Goal: Transaction & Acquisition: Purchase product/service

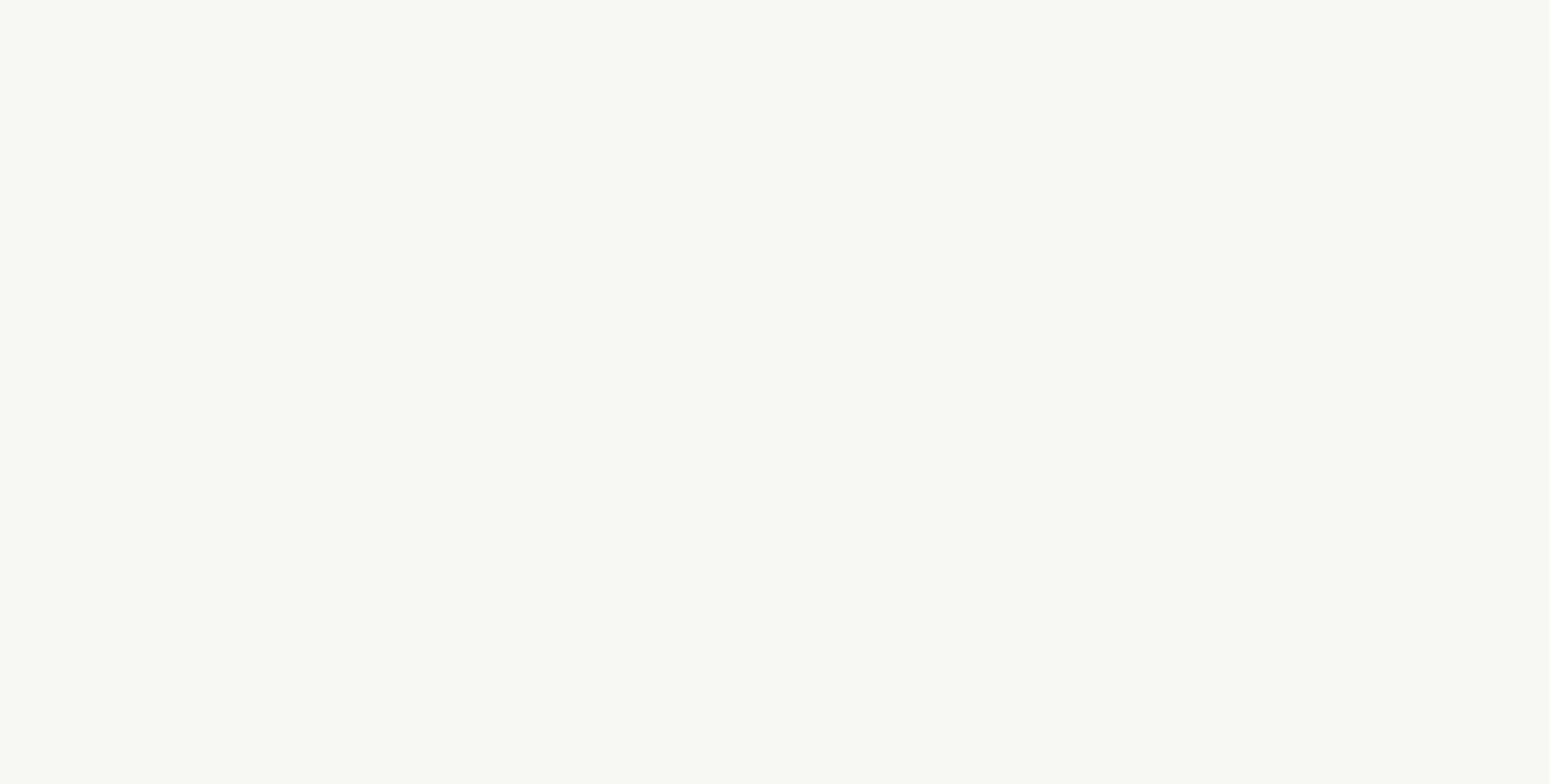
select select "CH"
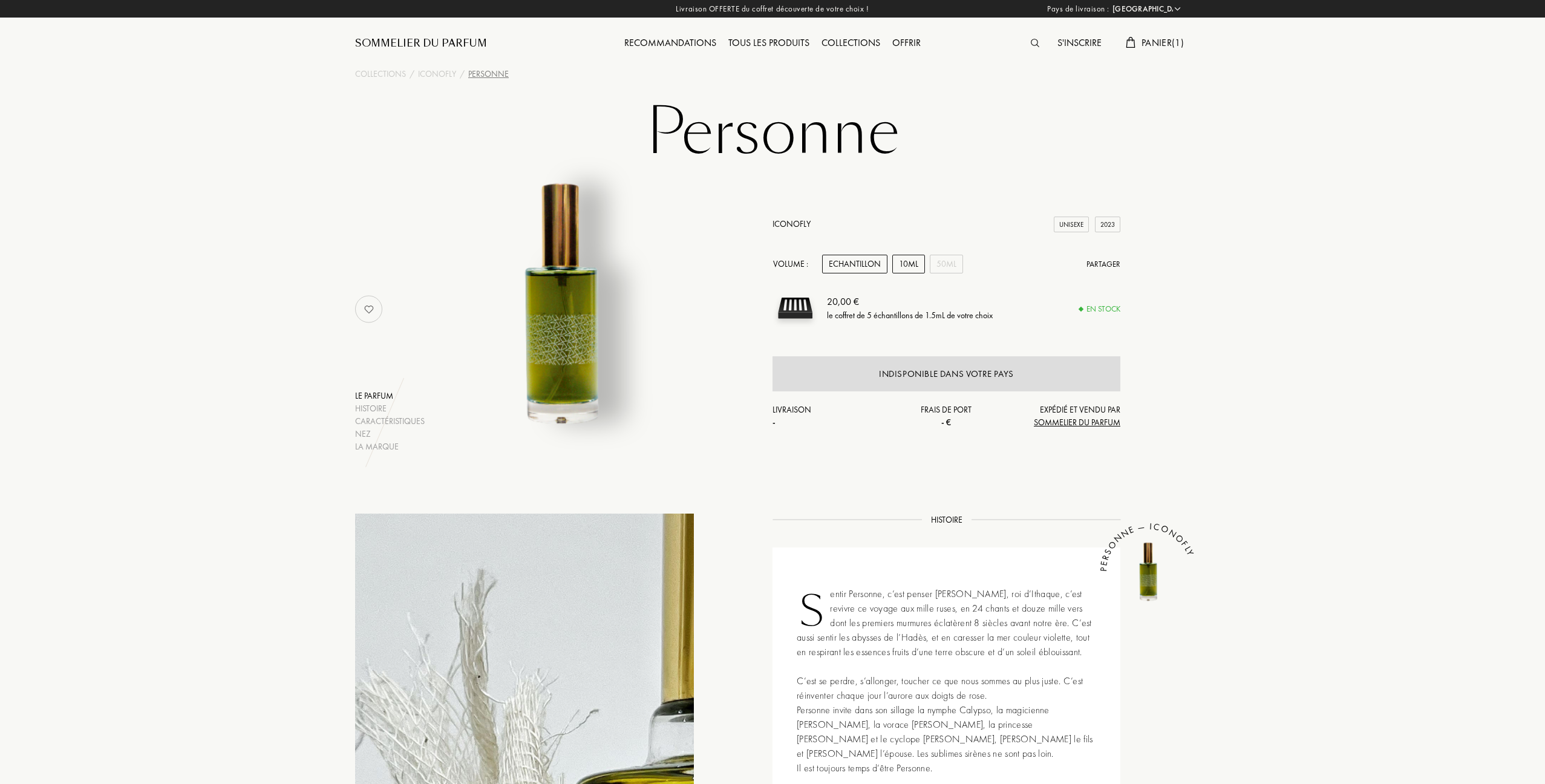
click at [904, 263] on div "10mL" at bounding box center [908, 263] width 33 height 19
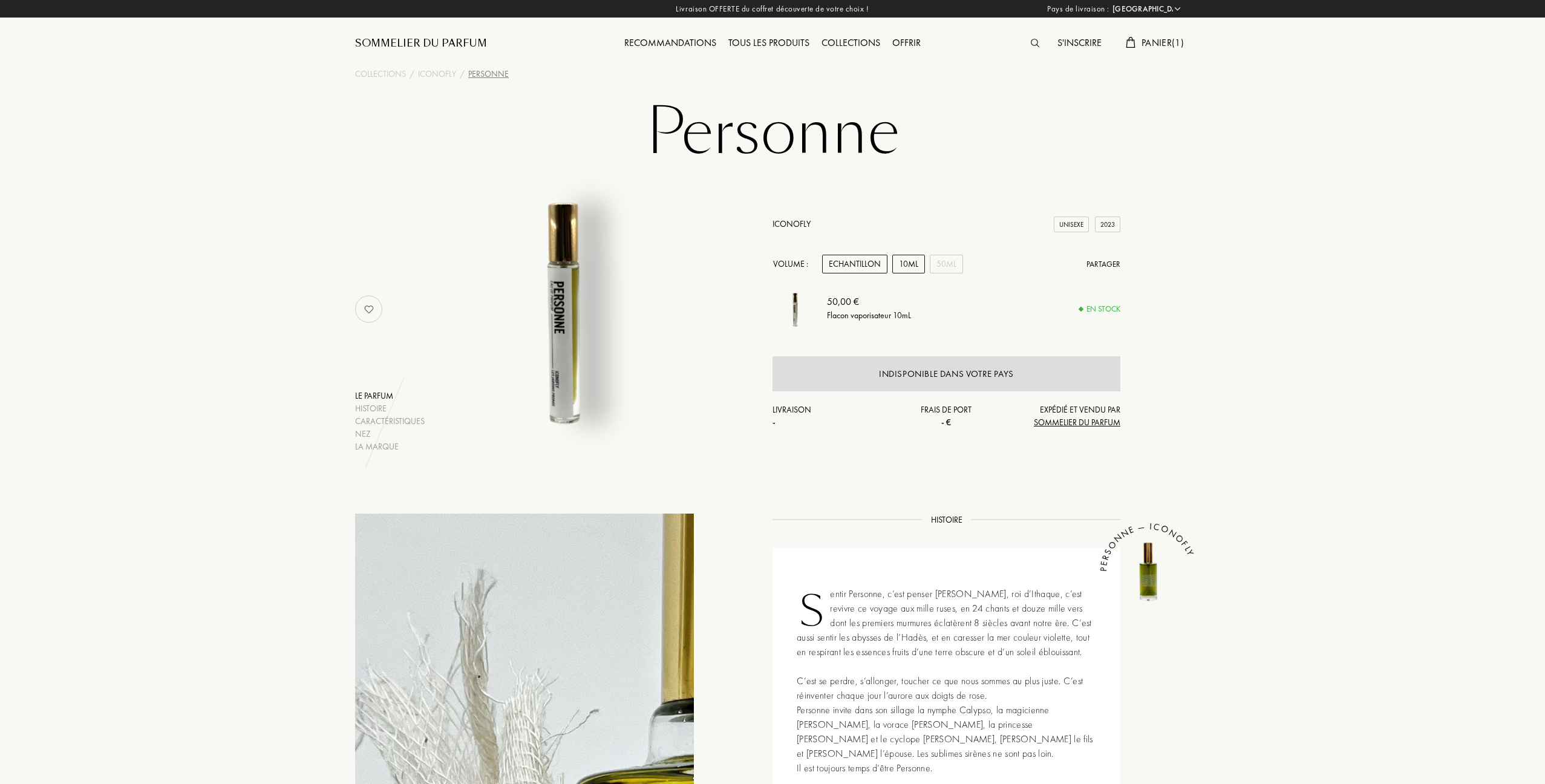
click at [866, 263] on div "Echantillon" at bounding box center [854, 263] width 65 height 19
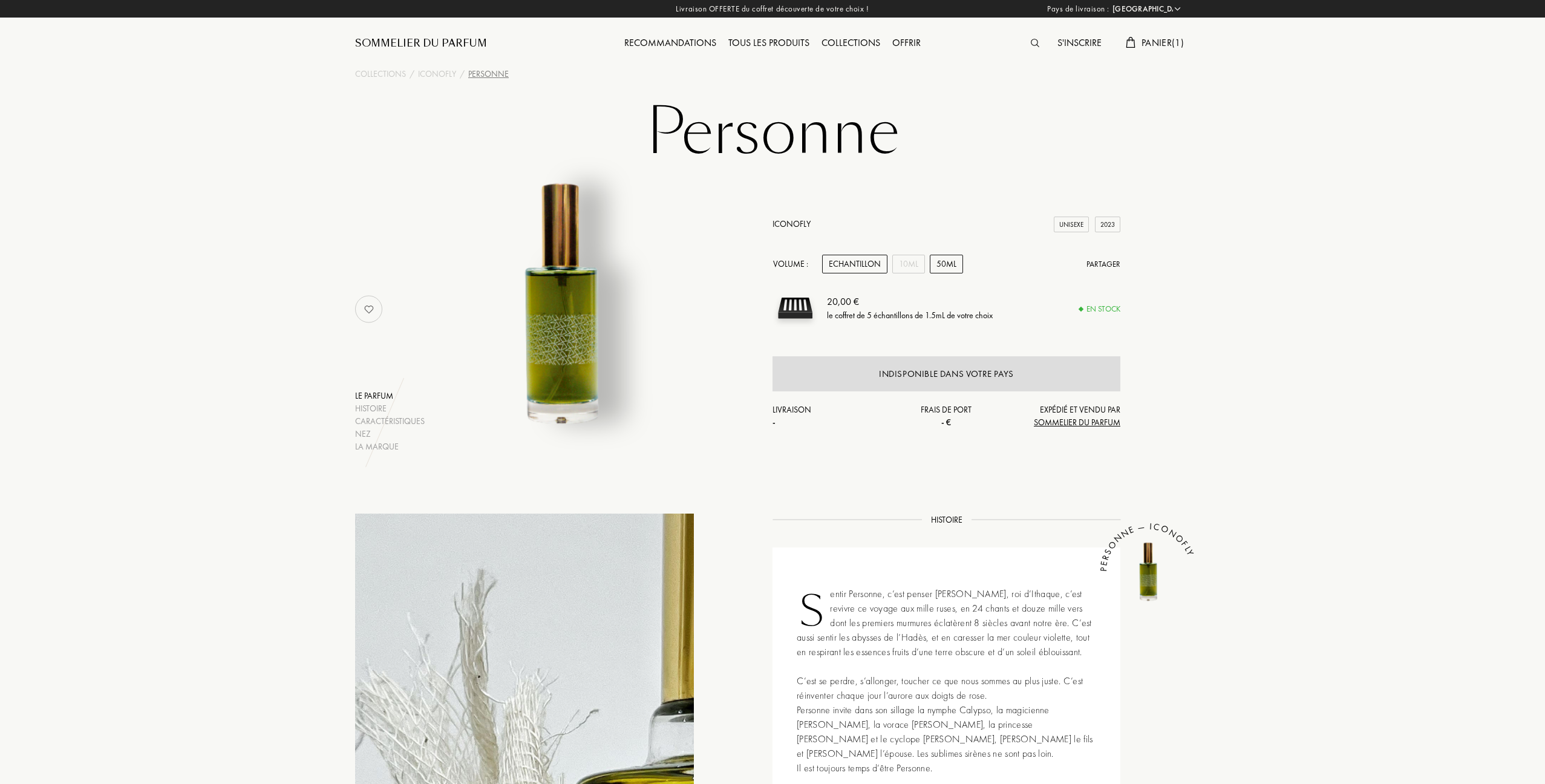
click at [945, 261] on div "50mL" at bounding box center [946, 263] width 34 height 19
click at [1148, 43] on span "Panier ( 1 )" at bounding box center [1162, 43] width 43 height 13
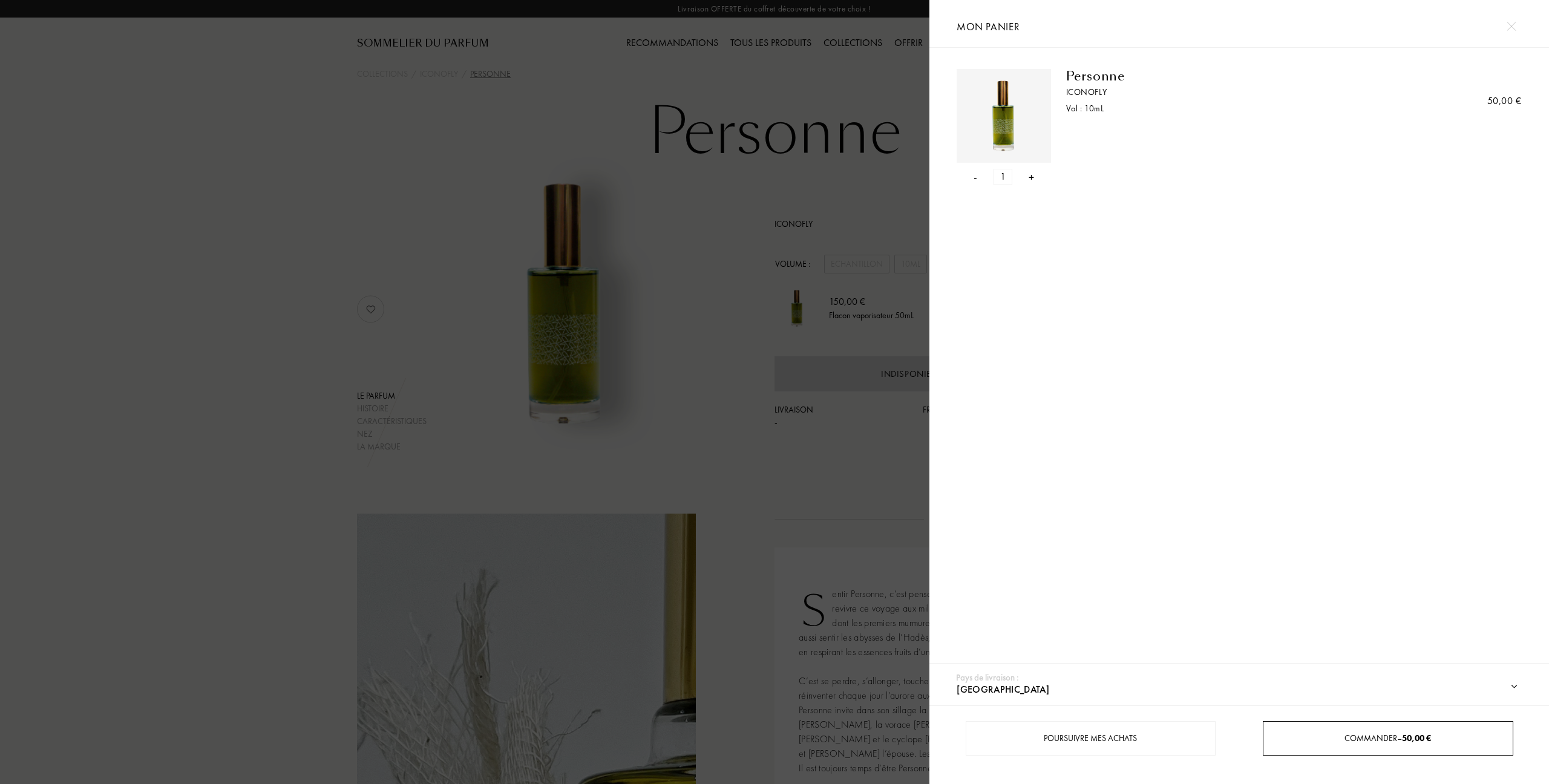
click at [1372, 736] on span "Commander – 50,00 €" at bounding box center [1388, 738] width 87 height 11
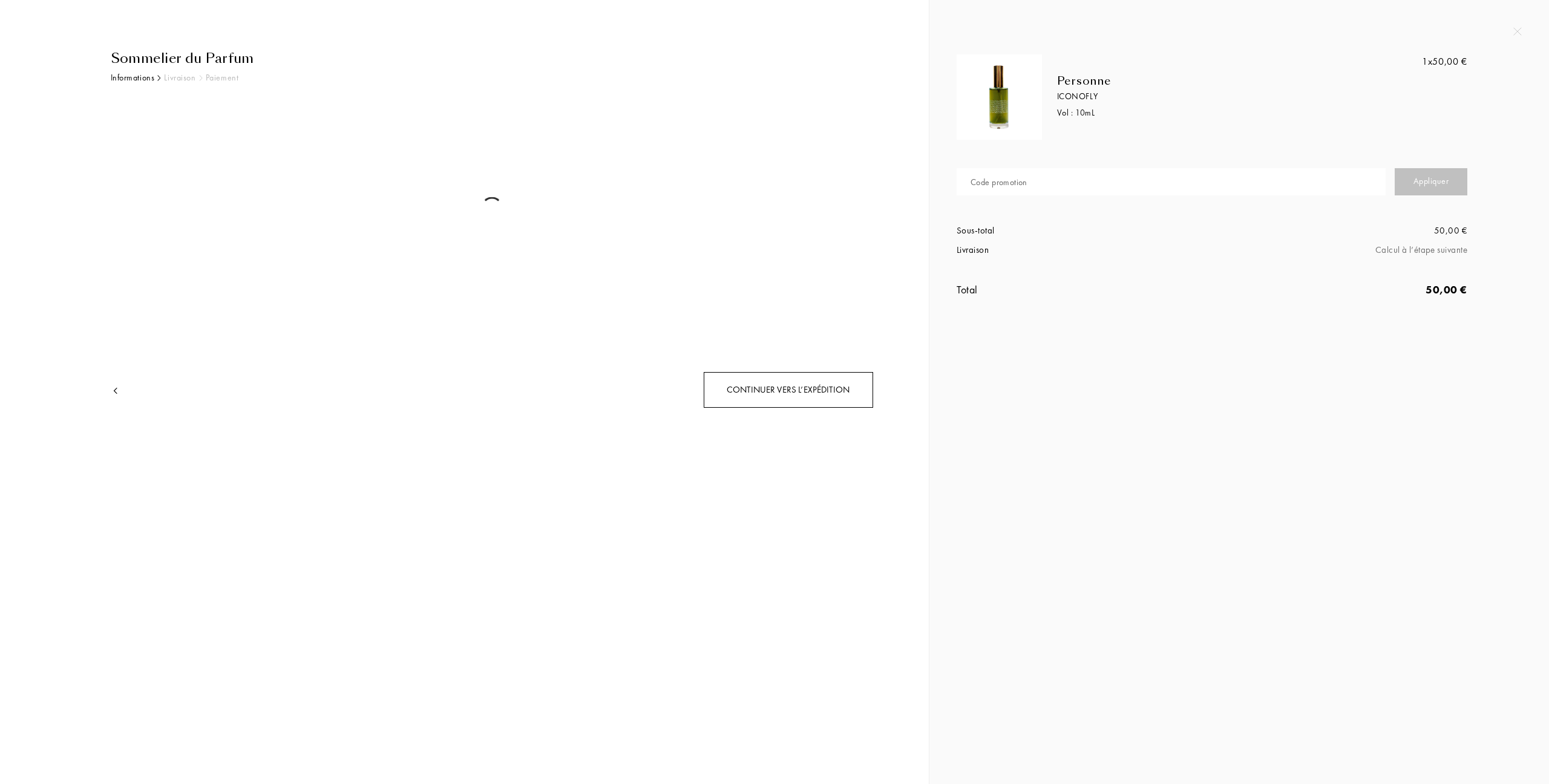
click at [788, 385] on div "Continuer vers l’expédition" at bounding box center [788, 389] width 169 height 36
click at [774, 391] on div "Continuer vers l’expédition" at bounding box center [788, 389] width 169 height 36
